Goal: Task Accomplishment & Management: Manage account settings

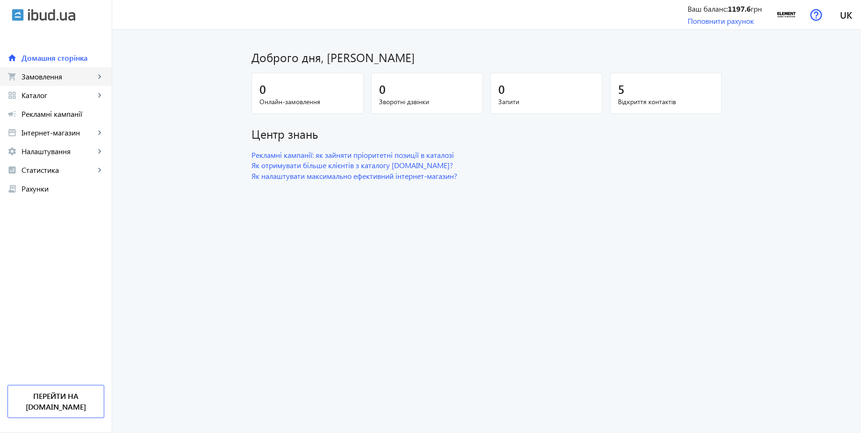
click at [46, 76] on span "Замовлення" at bounding box center [57, 76] width 73 height 9
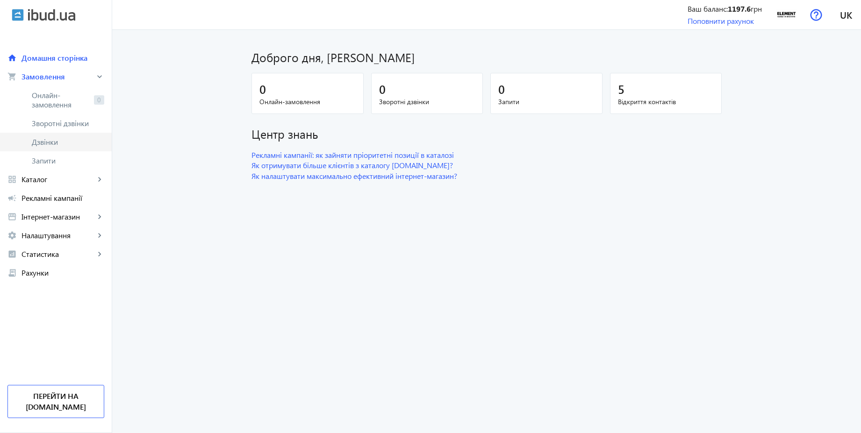
click at [43, 140] on span "Дзвінки" at bounding box center [68, 141] width 72 height 9
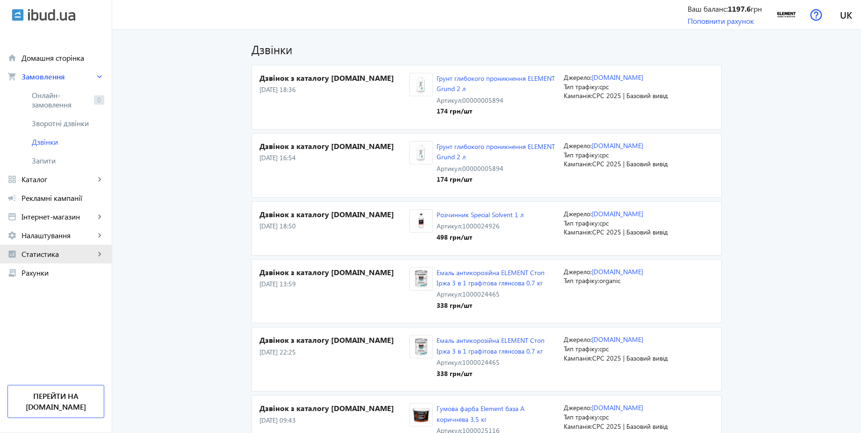
click at [43, 253] on span "Статистика" at bounding box center [57, 253] width 73 height 9
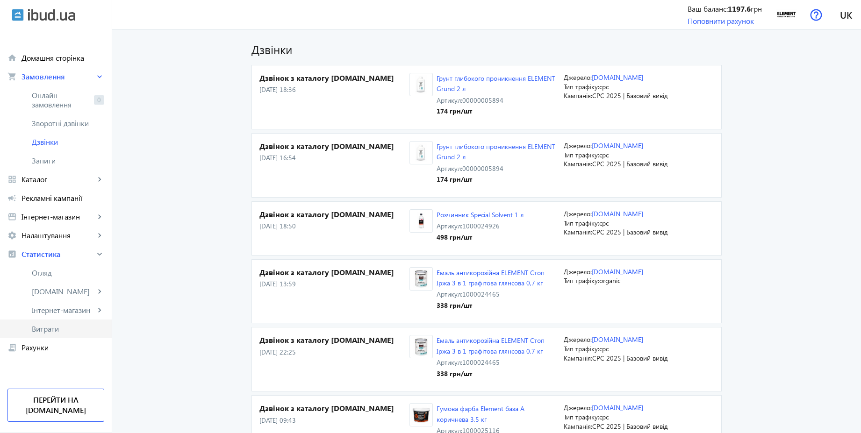
click at [42, 331] on span "Витрати" at bounding box center [68, 328] width 72 height 9
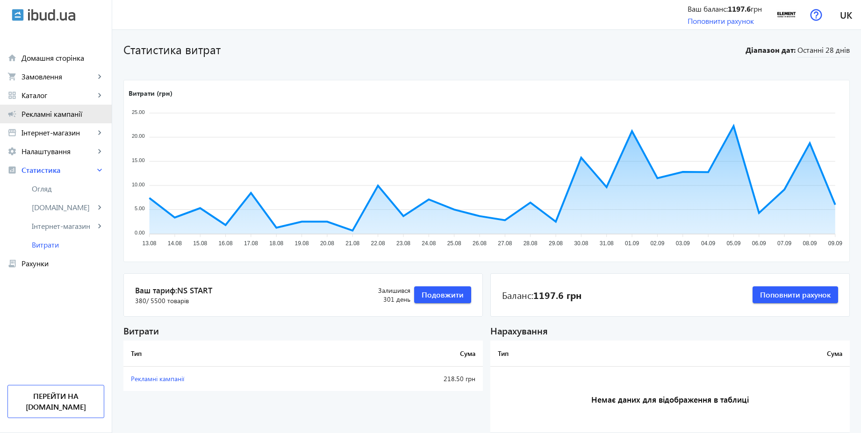
click at [66, 108] on link "campaign Рекламні кампанії" at bounding box center [56, 114] width 112 height 19
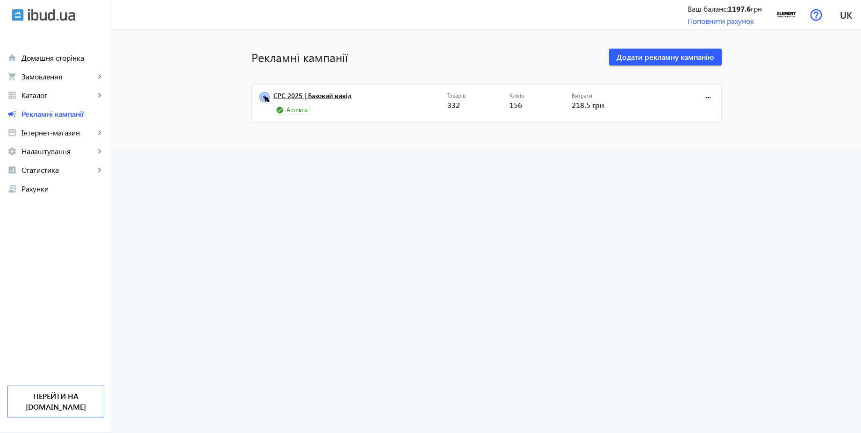
click at [316, 96] on link "CPC 2025 | Базовий вивід" at bounding box center [360, 98] width 174 height 13
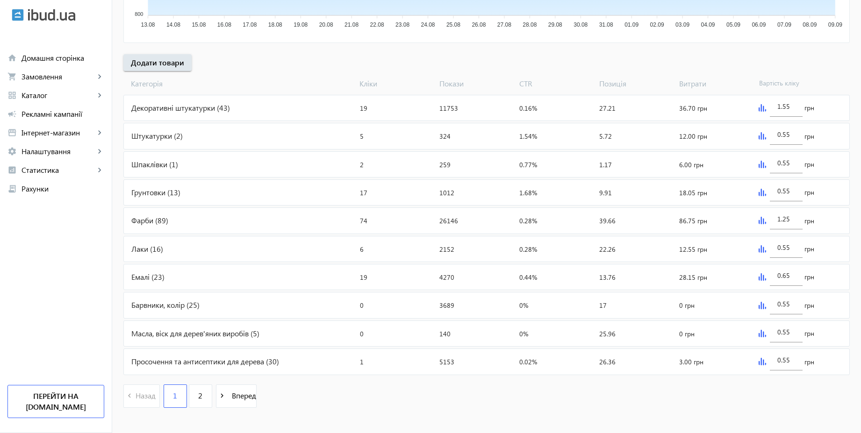
scroll to position [313, 0]
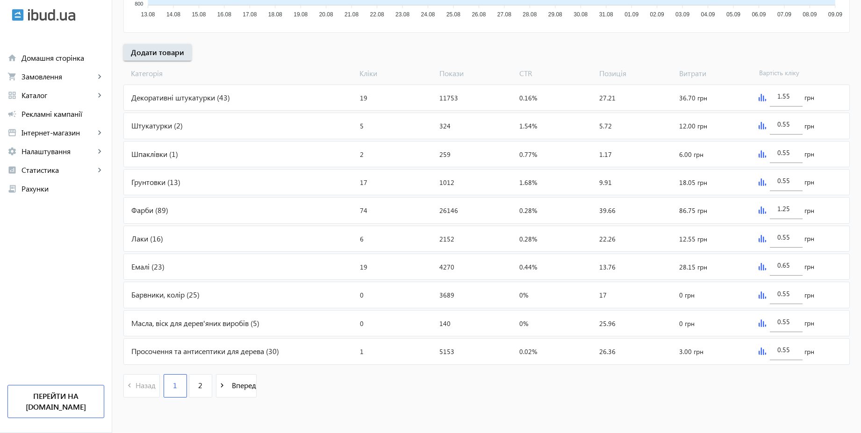
click at [169, 267] on div "Емалі (23)" at bounding box center [240, 266] width 232 height 25
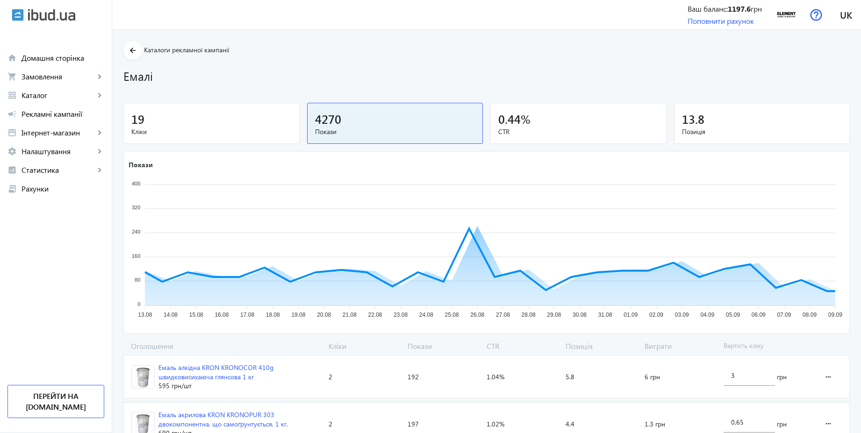
scroll to position [336, 0]
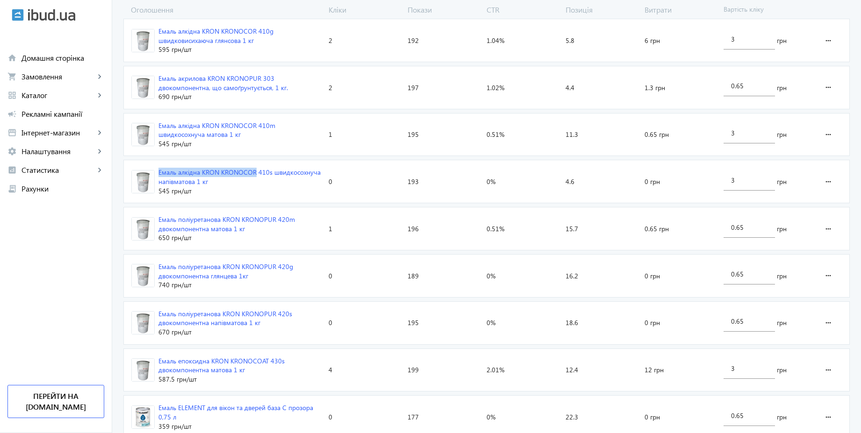
copy div "Емаль алкідна KRON KRONOCOR"
drag, startPoint x: 152, startPoint y: 173, endPoint x: 251, endPoint y: 174, distance: 99.0
click at [251, 174] on span "Емаль алкідна KRON KRONOCOR 410s швидкосохнуча напівматова 1 кг 545 грн /шт" at bounding box center [224, 181] width 201 height 43
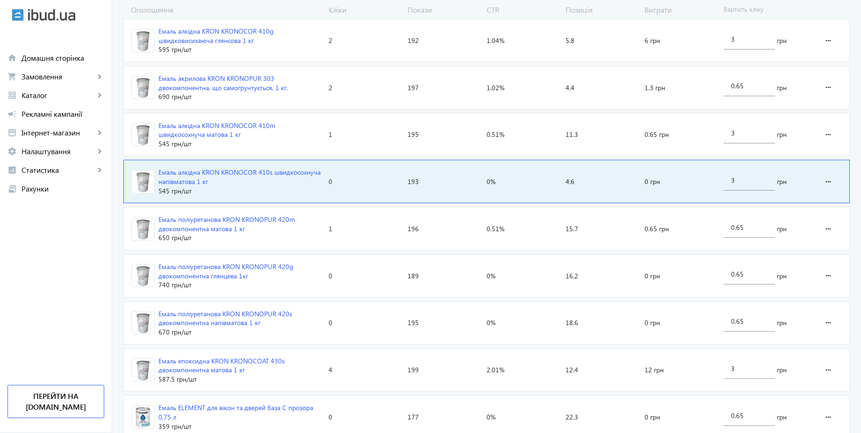
click at [857, 155] on div "arrow_back Каталоги рекламної кампанії Емалі 0 Кліки 193 Покази 0 % CTR 4.6 Поз…" at bounding box center [486, 397] width 748 height 1385
copy div "Емаль алкідна KRON KRONOCOR 410s швидкосохнуча напівматова 1 кг"
drag, startPoint x: 208, startPoint y: 183, endPoint x: 154, endPoint y: 172, distance: 55.2
click at [158, 172] on div "Емаль алкідна KRON KRONOCOR 410s швидкосохнуча напівматова 1 кг" at bounding box center [239, 177] width 163 height 18
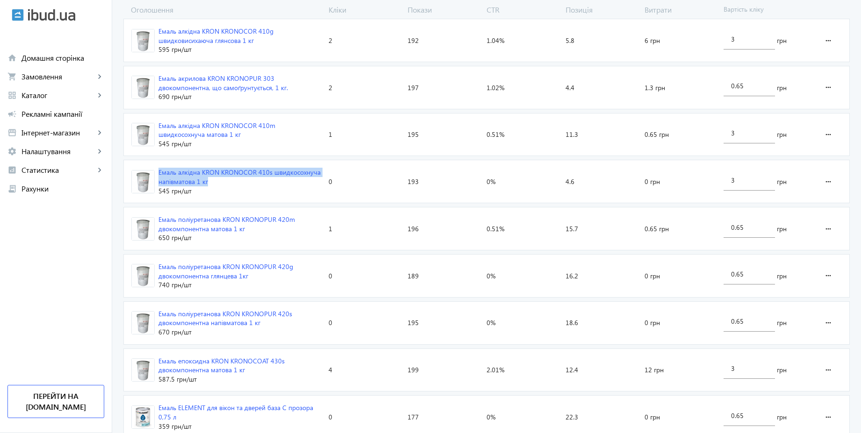
scroll to position [0, 0]
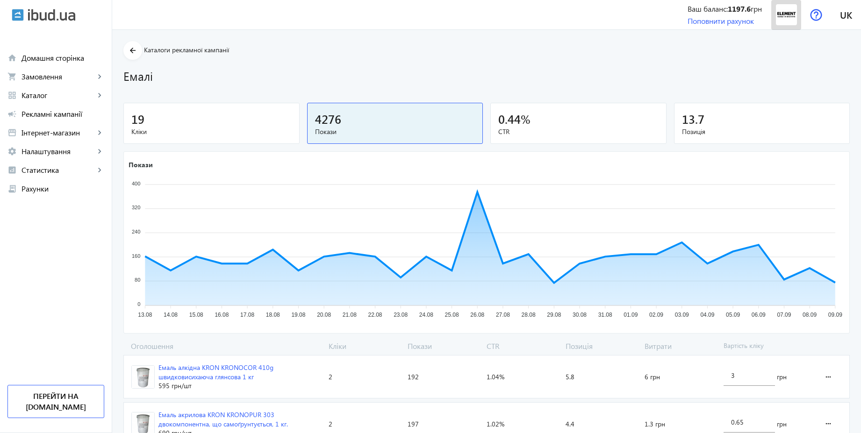
click at [784, 19] on img at bounding box center [785, 14] width 21 height 21
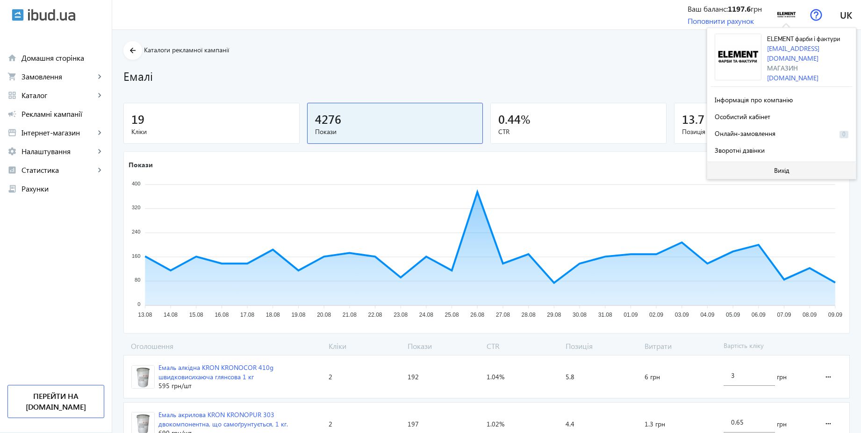
click at [755, 162] on span at bounding box center [781, 170] width 149 height 22
